Goal: Complete application form: Complete application form

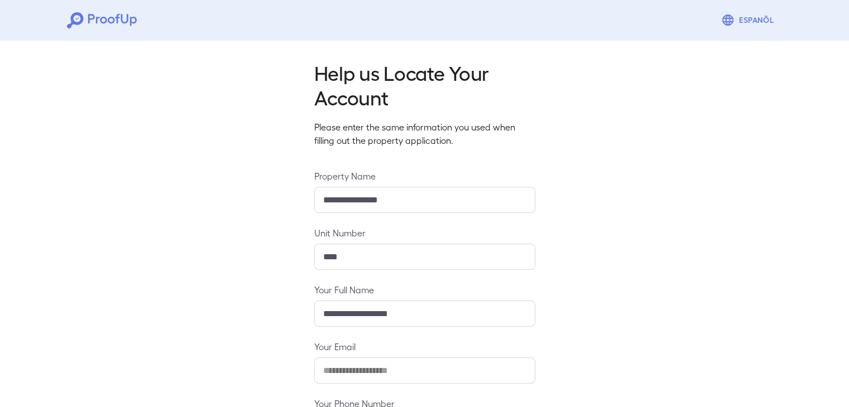
scroll to position [98, 0]
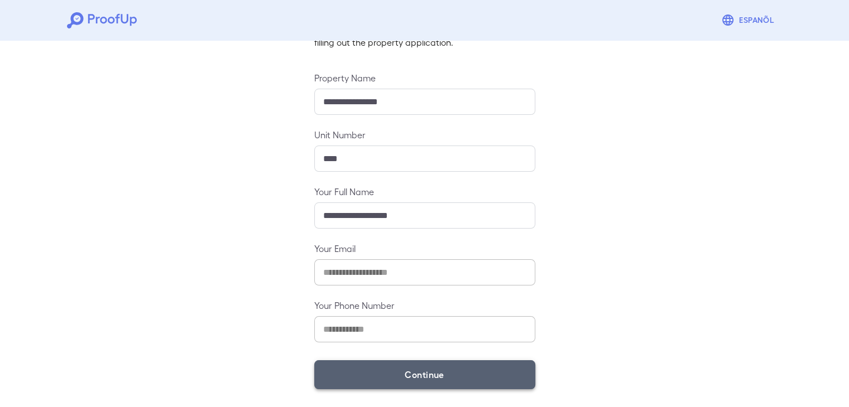
click at [373, 378] on button "Continue" at bounding box center [424, 375] width 221 height 29
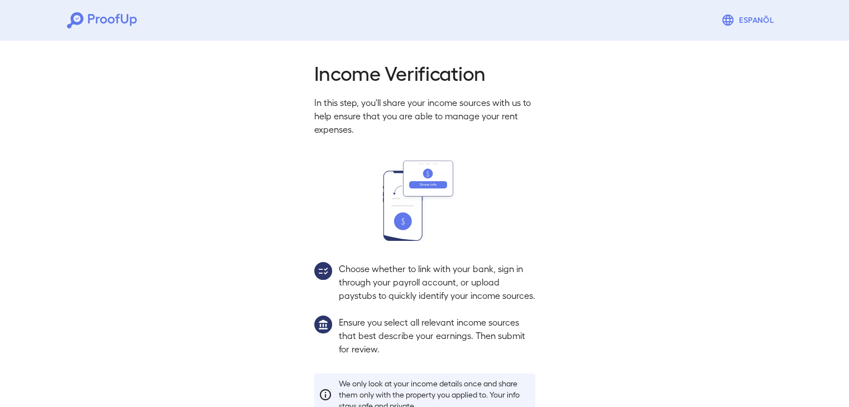
scroll to position [83, 0]
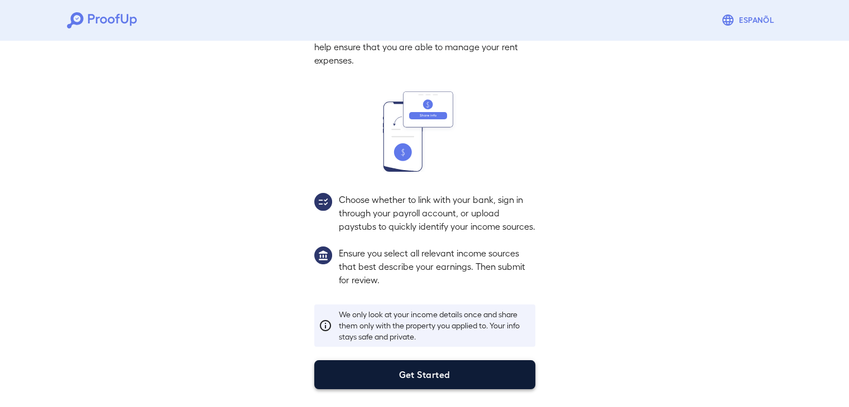
click at [413, 385] on button "Get Started" at bounding box center [424, 375] width 221 height 29
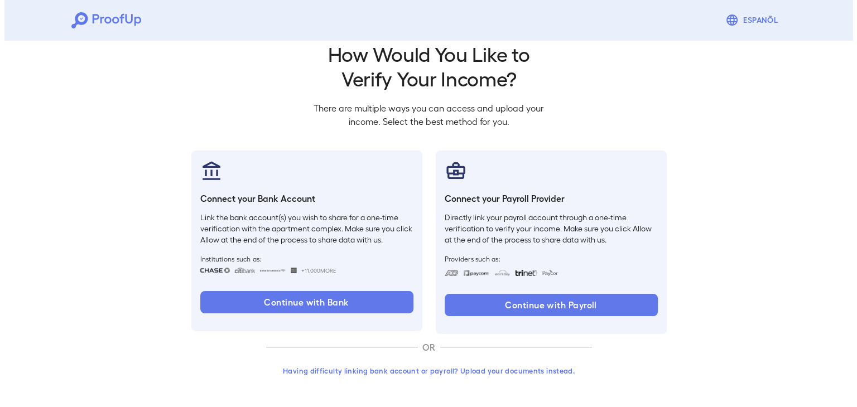
scroll to position [19, 0]
click at [429, 366] on button "Having difficulty linking bank account or payroll? Upload your documents instea…" at bounding box center [425, 371] width 326 height 20
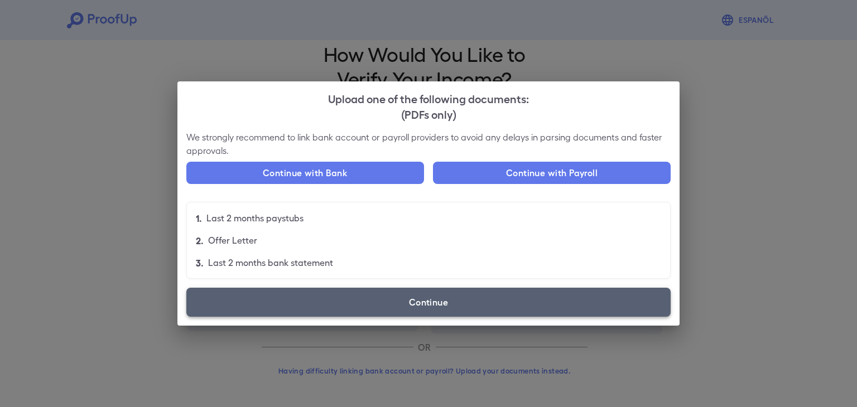
click at [401, 308] on label "Continue" at bounding box center [428, 302] width 484 height 29
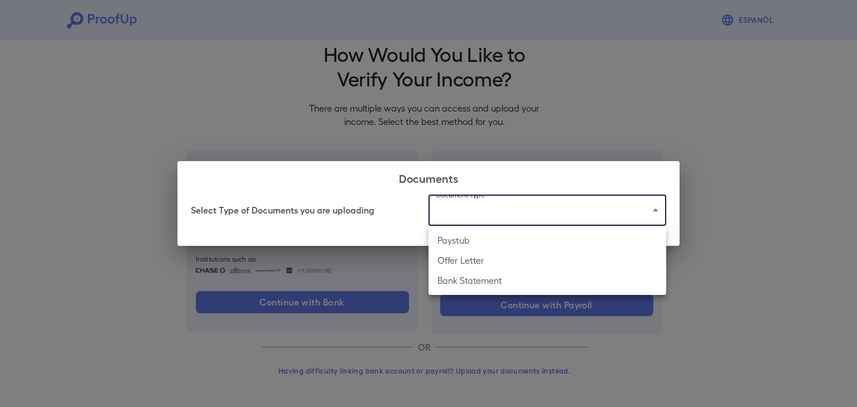
click at [459, 224] on body "Espanõl Go back How Would You Like to Verify Your Income? There are multiple wa…" at bounding box center [428, 194] width 857 height 426
click at [464, 243] on li "Paystub" at bounding box center [548, 241] width 238 height 20
type input "*******"
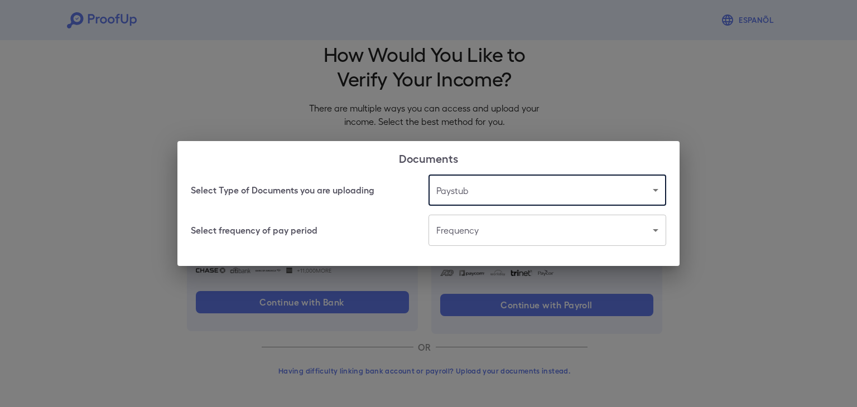
click at [459, 228] on body "Espanõl Go back How Would You Like to Verify Your Income? There are multiple wa…" at bounding box center [428, 194] width 857 height 426
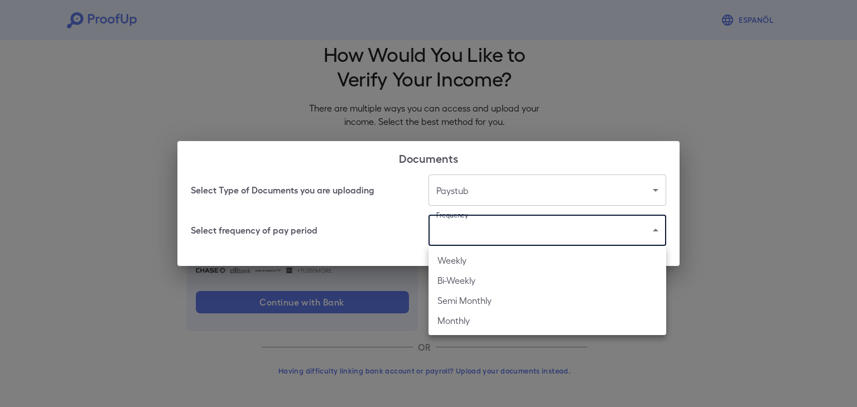
click at [488, 275] on li "Bi-Weekly" at bounding box center [548, 281] width 238 height 20
type input "*********"
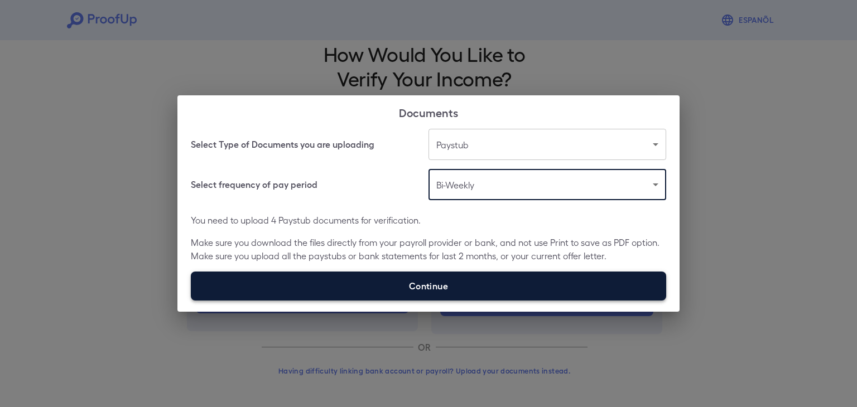
click at [356, 275] on label "Continue" at bounding box center [429, 286] width 476 height 29
click at [191, 300] on input "Continue" at bounding box center [191, 300] width 1 height 1
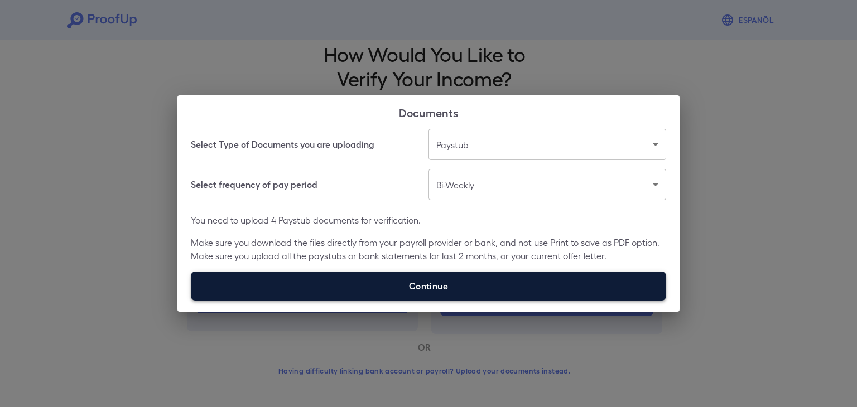
click at [369, 277] on label "Continue" at bounding box center [429, 286] width 476 height 29
click at [191, 300] on input "Continue" at bounding box center [191, 300] width 1 height 1
type input "**********"
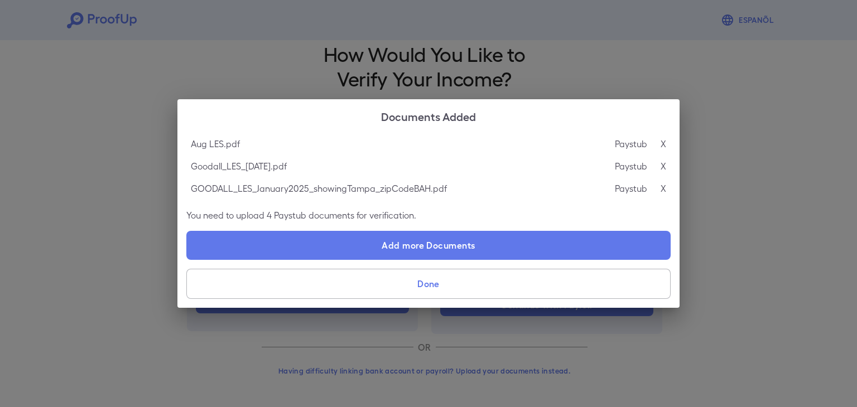
click at [402, 282] on button "Done" at bounding box center [428, 284] width 484 height 30
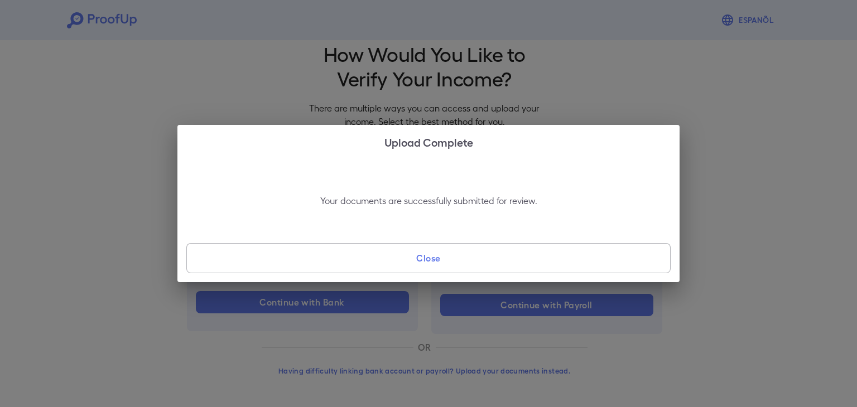
click at [411, 253] on button "Close" at bounding box center [428, 258] width 484 height 30
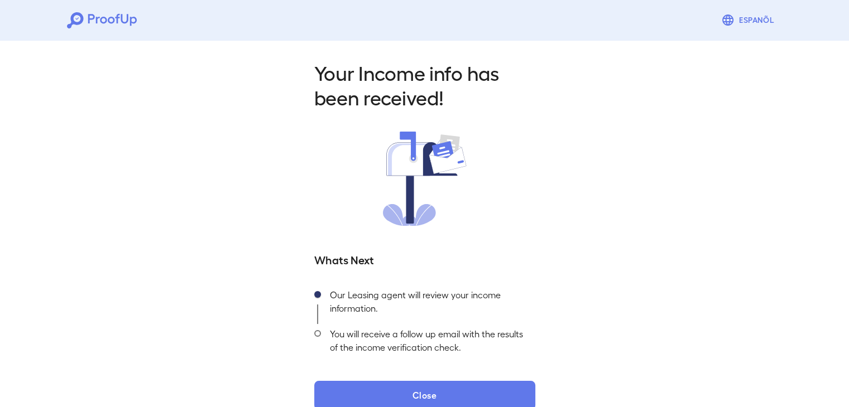
scroll to position [20, 0]
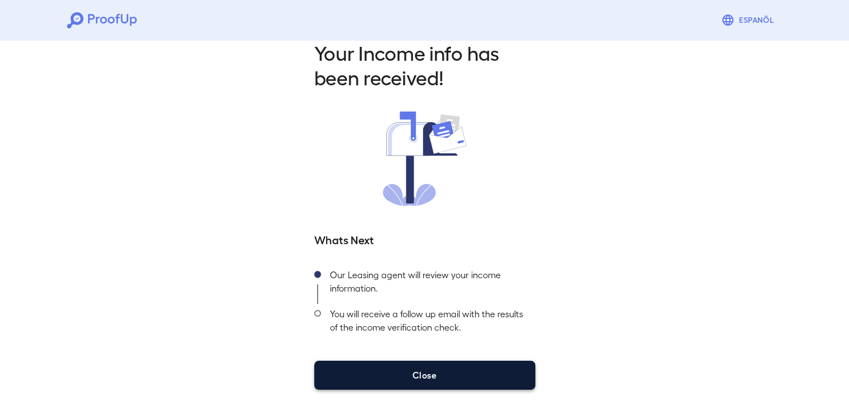
click at [417, 365] on button "Close" at bounding box center [424, 375] width 221 height 29
click at [443, 375] on button "Close" at bounding box center [424, 375] width 221 height 29
click at [458, 382] on button "Close" at bounding box center [424, 375] width 221 height 29
click at [348, 380] on button "Close" at bounding box center [424, 375] width 221 height 29
